Goal: Information Seeking & Learning: Learn about a topic

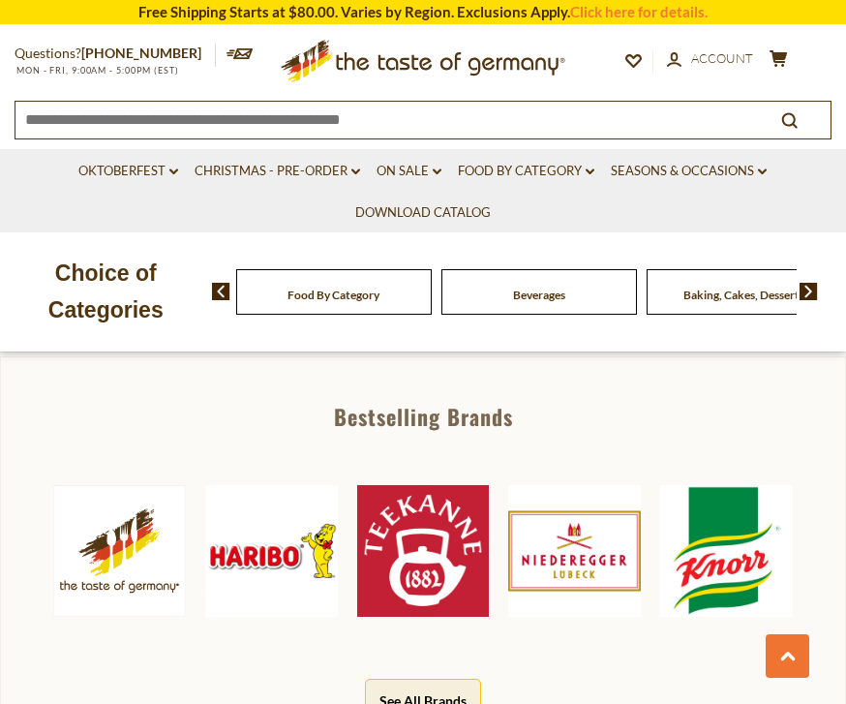
scroll to position [899, 0]
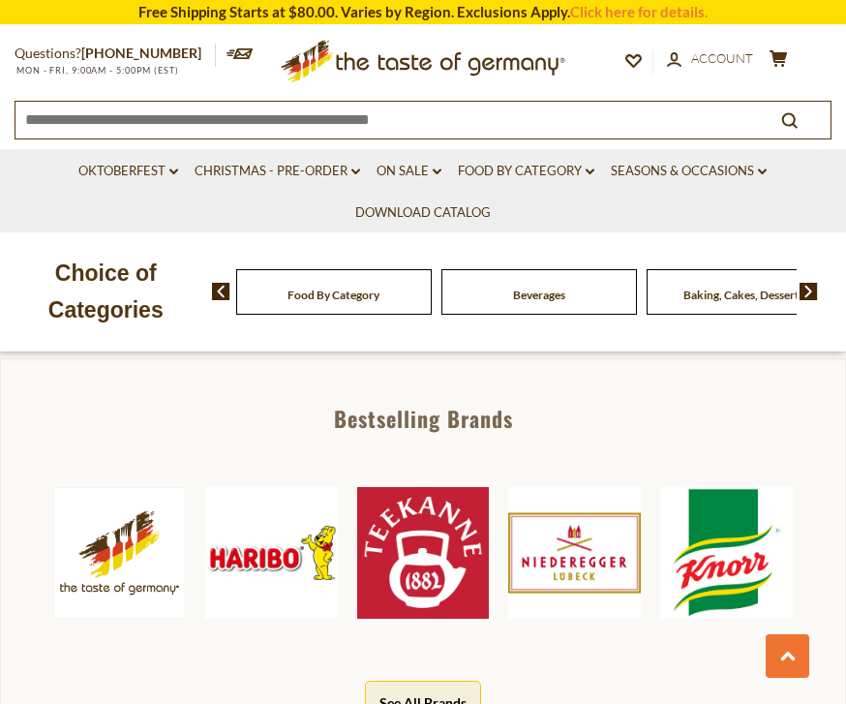
click at [734, 558] on img at bounding box center [726, 553] width 133 height 133
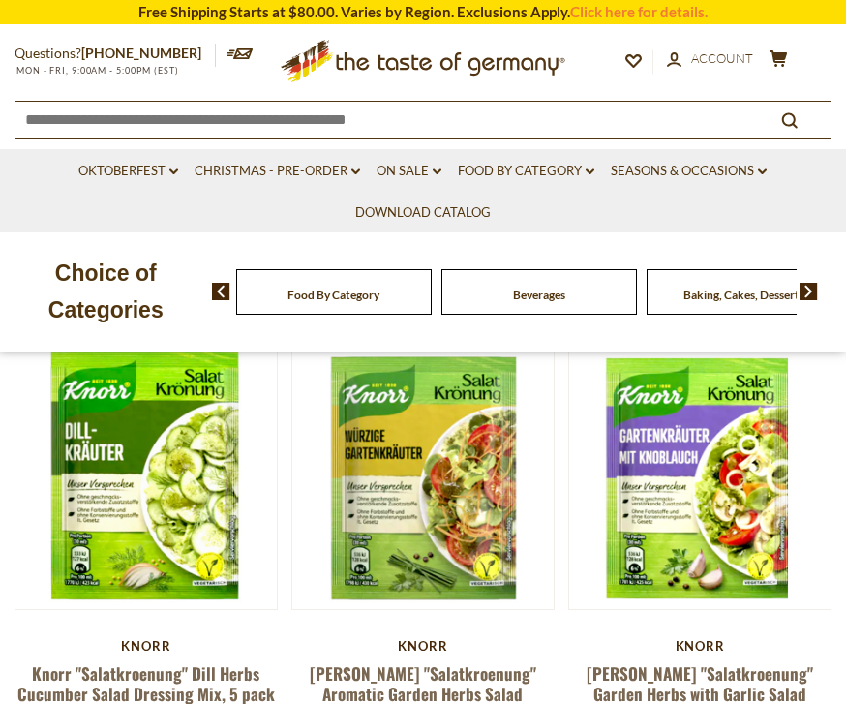
scroll to position [213, 0]
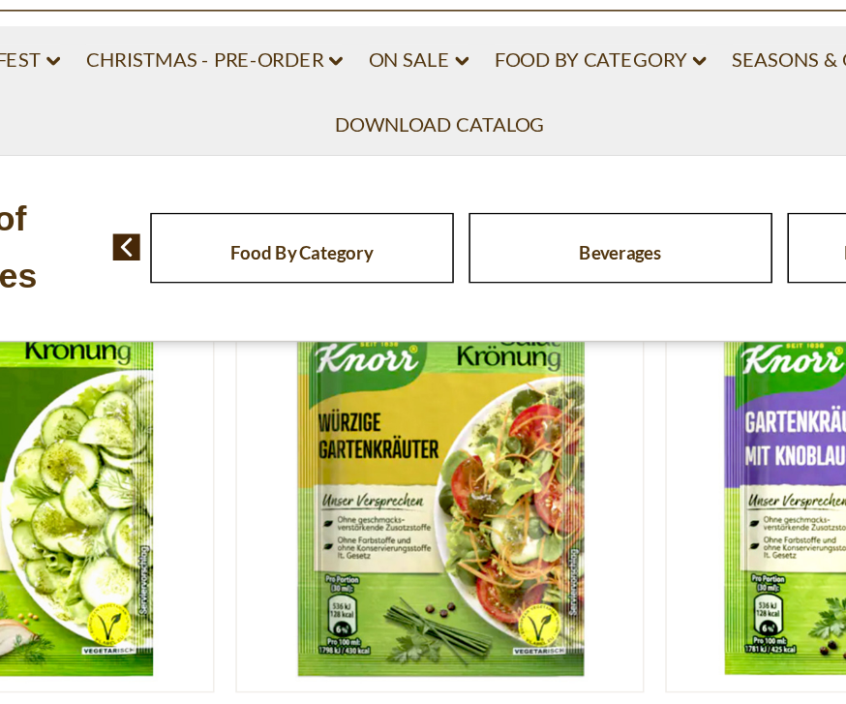
click at [402, 316] on img at bounding box center [422, 446] width 261 height 261
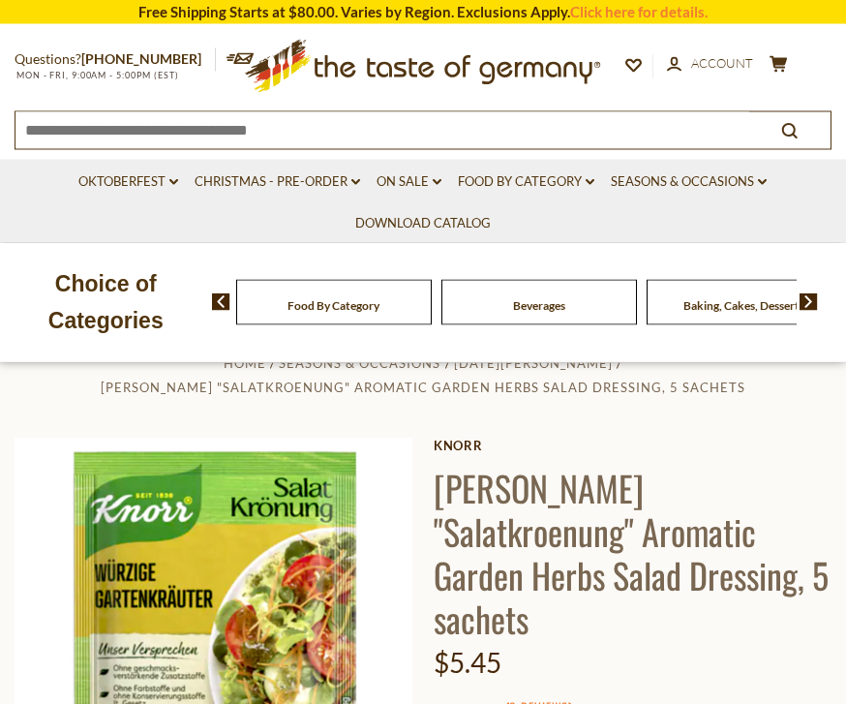
scroll to position [16, 0]
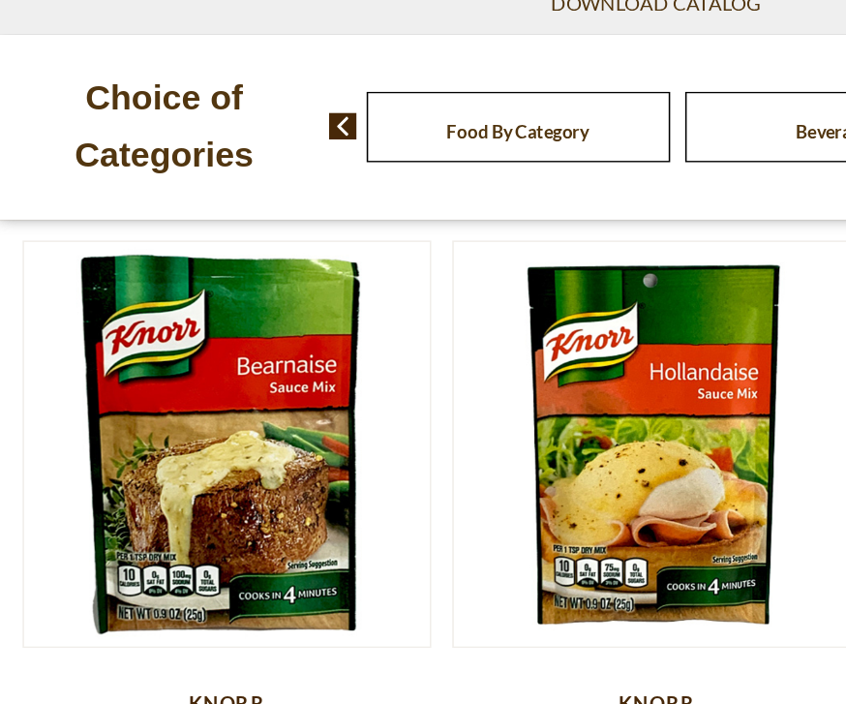
scroll to position [1562, 0]
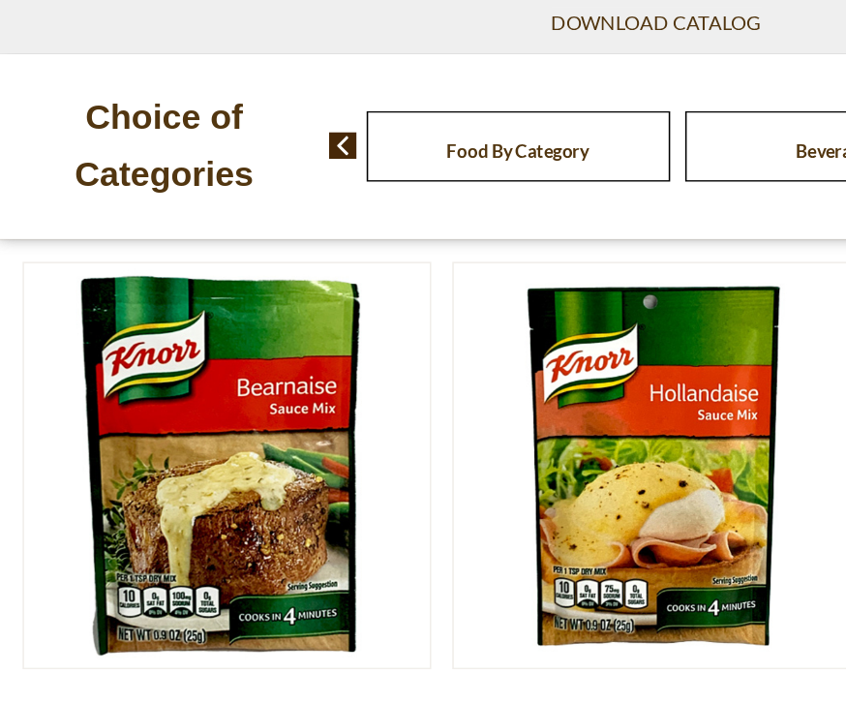
click at [524, 387] on link at bounding box center [424, 497] width 220 height 220
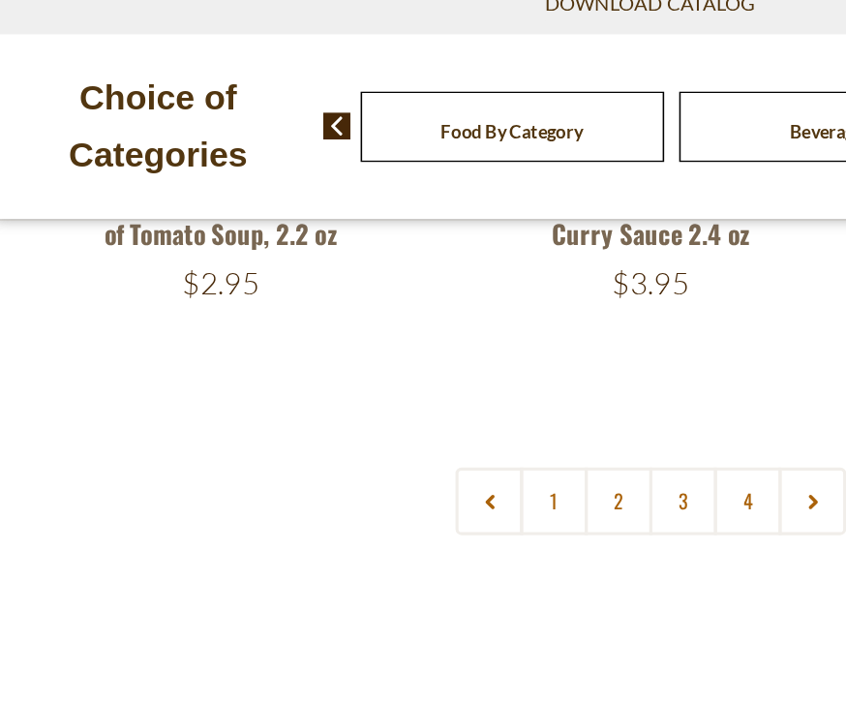
scroll to position [5558, 0]
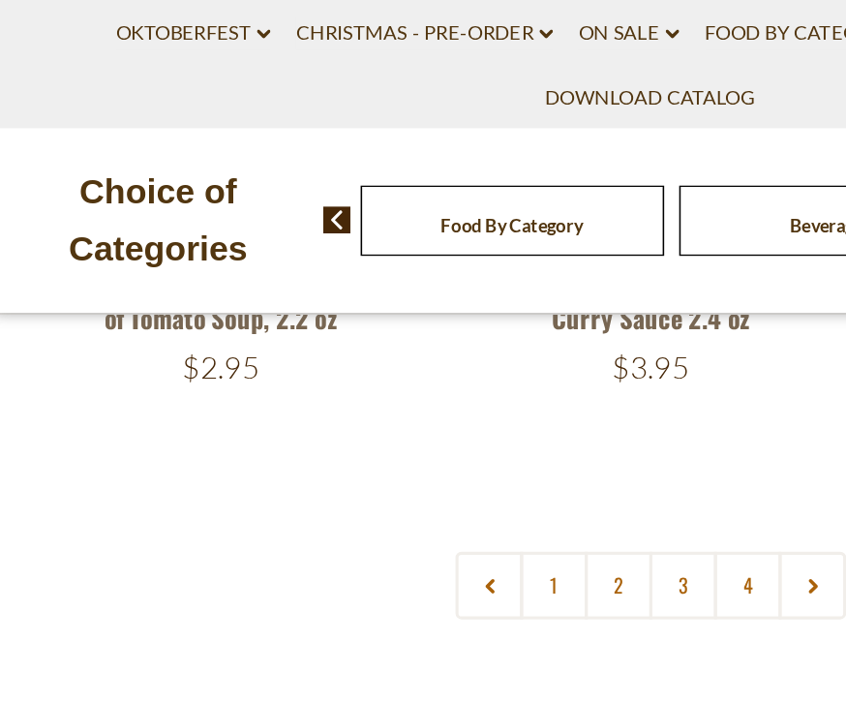
click at [521, 505] on link at bounding box center [527, 527] width 44 height 44
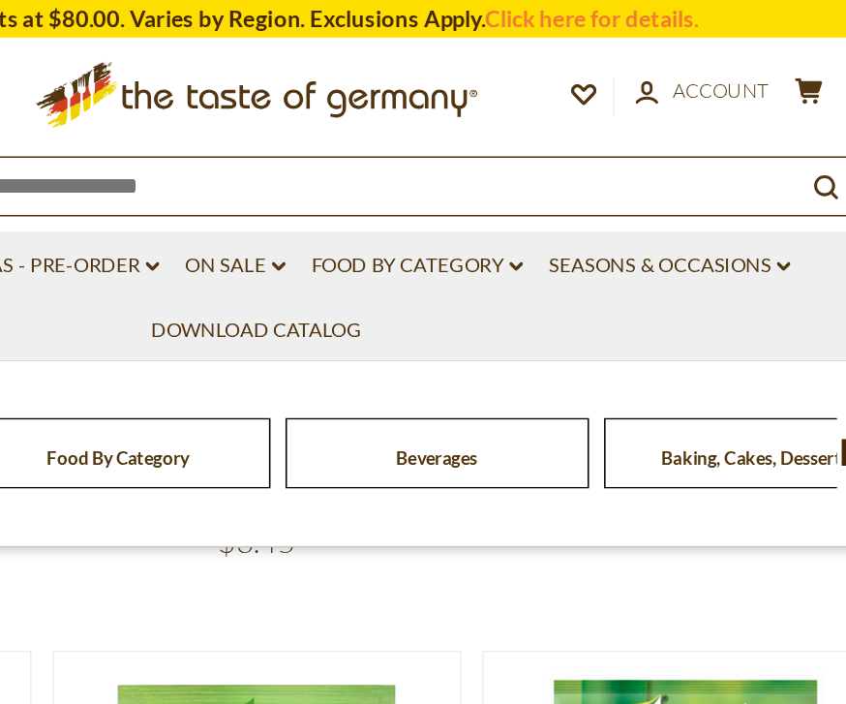
scroll to position [4487, 0]
